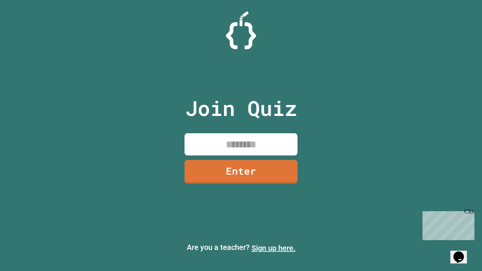
click at [273, 248] on link "Sign up here." at bounding box center [273, 248] width 44 height 9
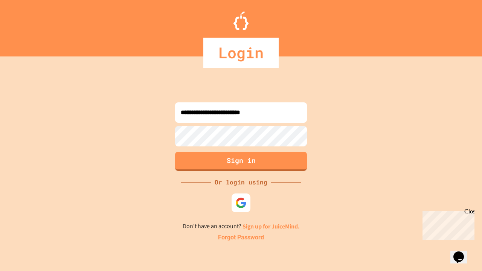
type input "**********"
